Goal: Find specific page/section: Find specific page/section

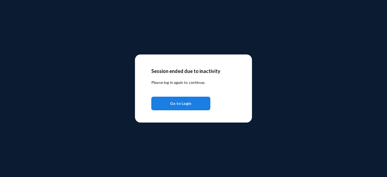
click at [187, 107] on span "Go to Login" at bounding box center [180, 103] width 21 height 10
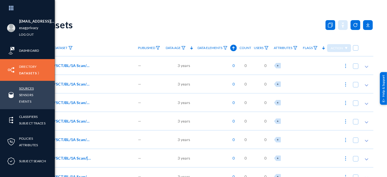
click at [30, 88] on link "Sources" at bounding box center [26, 88] width 15 height 6
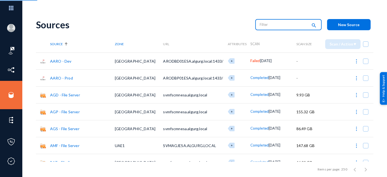
click at [269, 27] on input "text" at bounding box center [284, 24] width 48 height 8
type input "runni"
